Goal: Check status

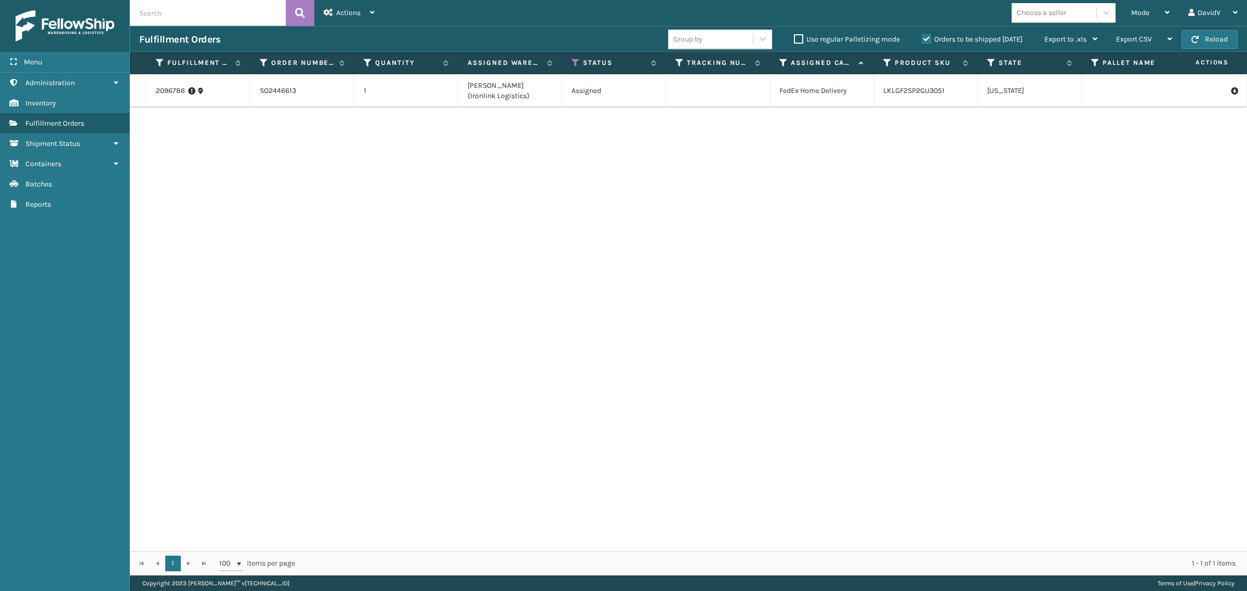
click at [924, 40] on label "Orders to be shipped [DATE]" at bounding box center [972, 39] width 101 height 9
click at [923, 40] on input "Orders to be shipped [DATE]" at bounding box center [922, 36] width 1 height 7
click at [924, 40] on label "Orders to be shipped [DATE]" at bounding box center [972, 39] width 101 height 9
click at [923, 40] on input "Orders to be shipped [DATE]" at bounding box center [922, 36] width 1 height 7
